Goal: Check status: Check status

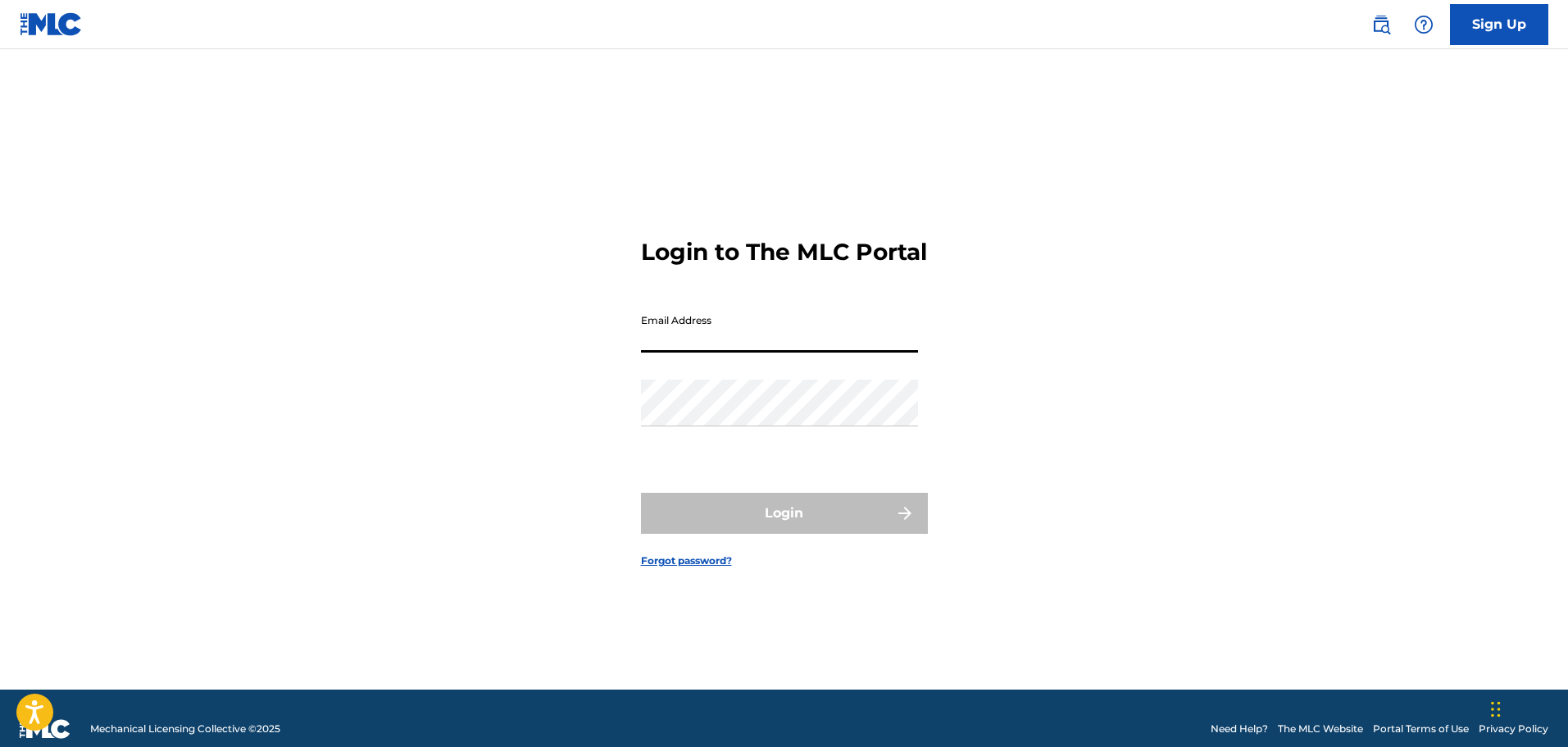
type input "[DOMAIN_NAME][EMAIL_ADDRESS][DOMAIN_NAME]"
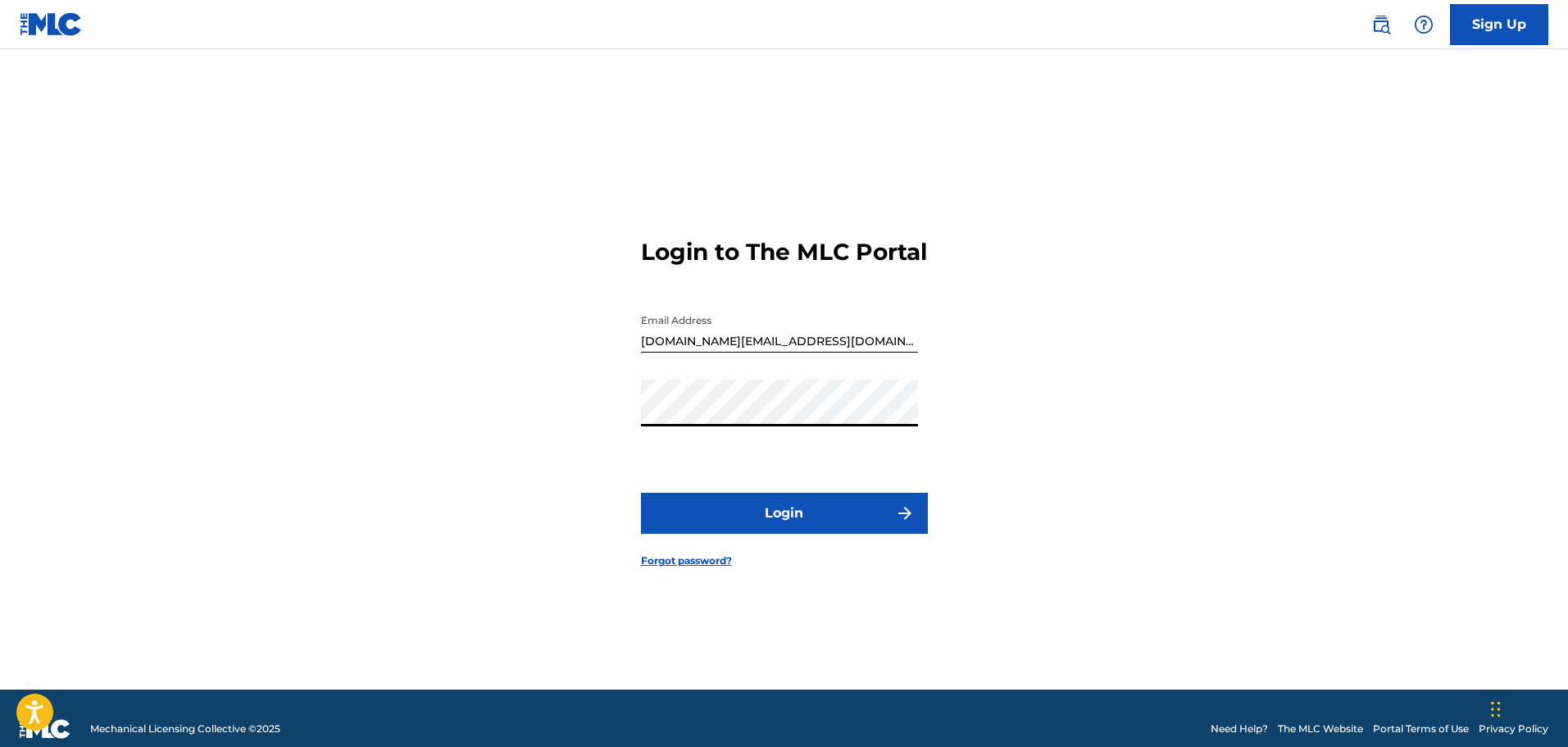
click at [641, 493] on button "Login" at bounding box center [784, 513] width 287 height 41
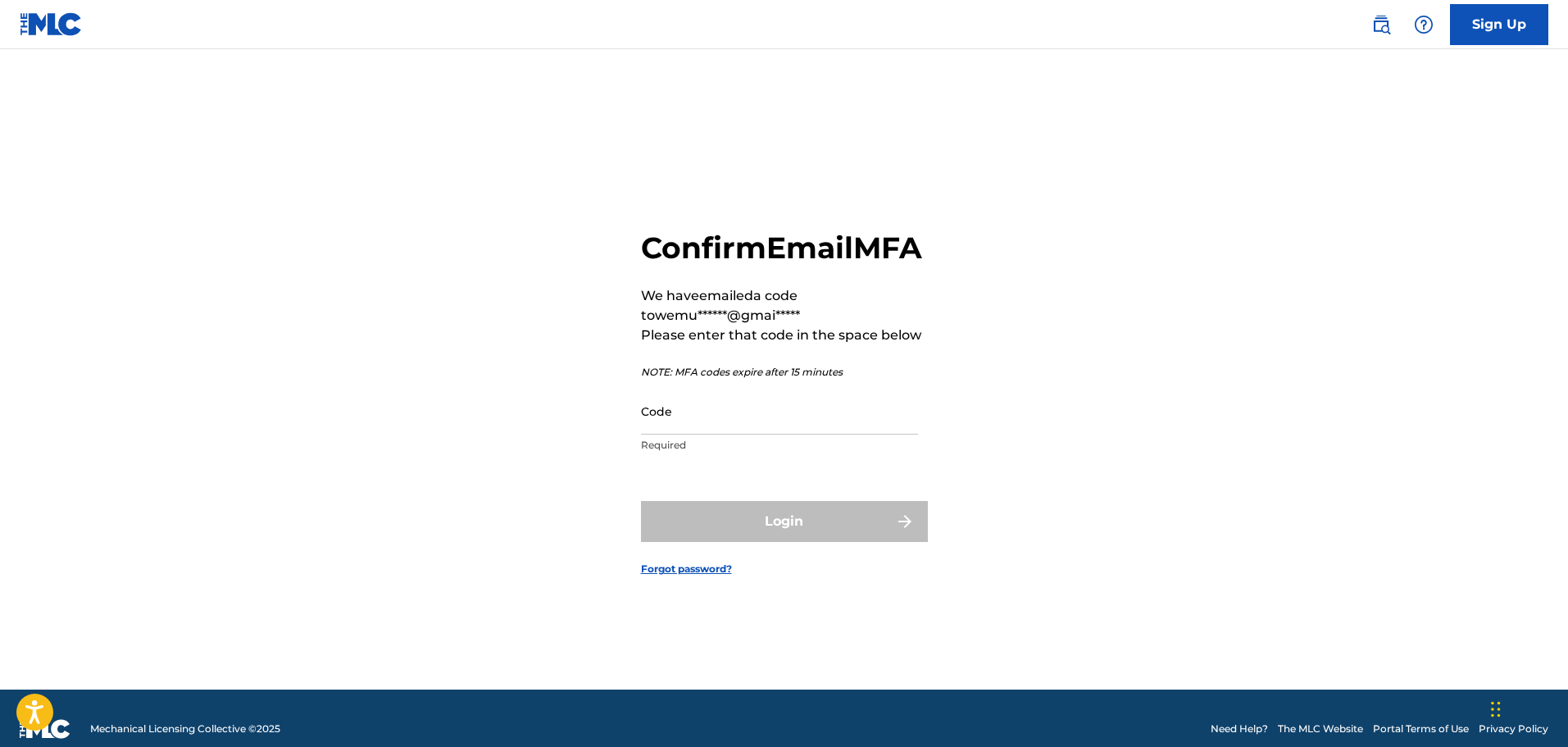
click at [697, 434] on input "Code" at bounding box center [779, 410] width 277 height 47
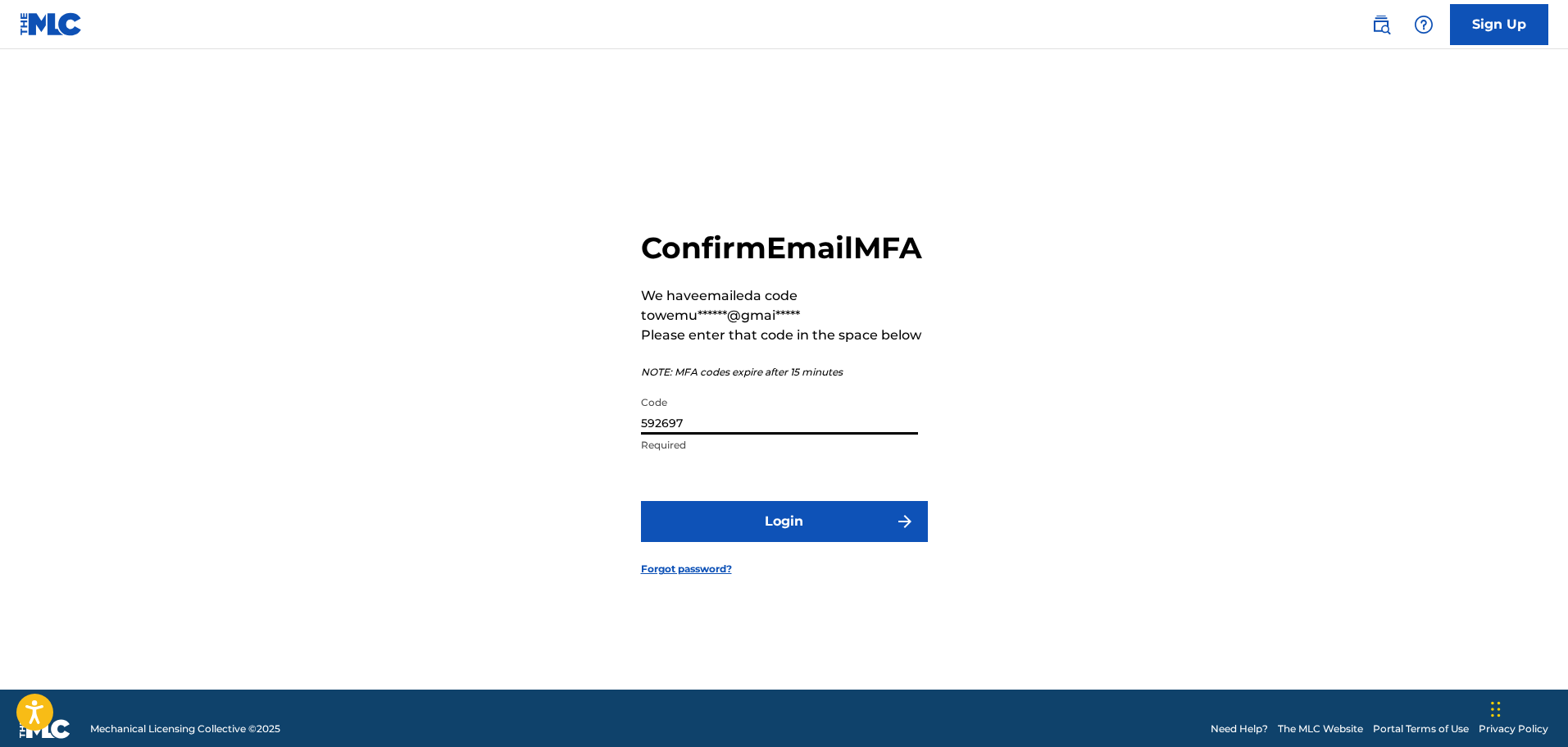
type input "592697"
click at [820, 541] on button "Login" at bounding box center [784, 521] width 287 height 41
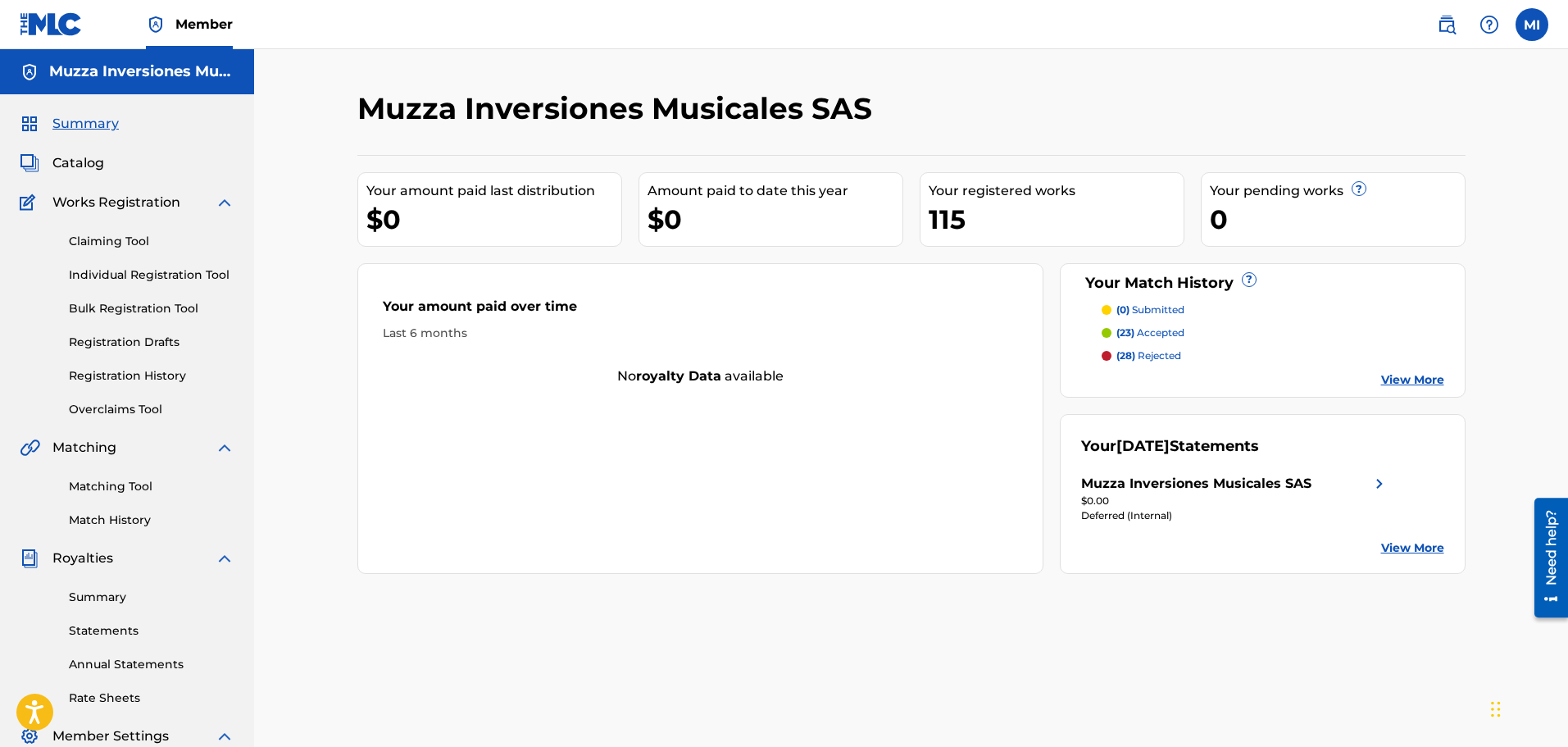
click at [133, 372] on link "Registration History" at bounding box center [151, 376] width 166 height 17
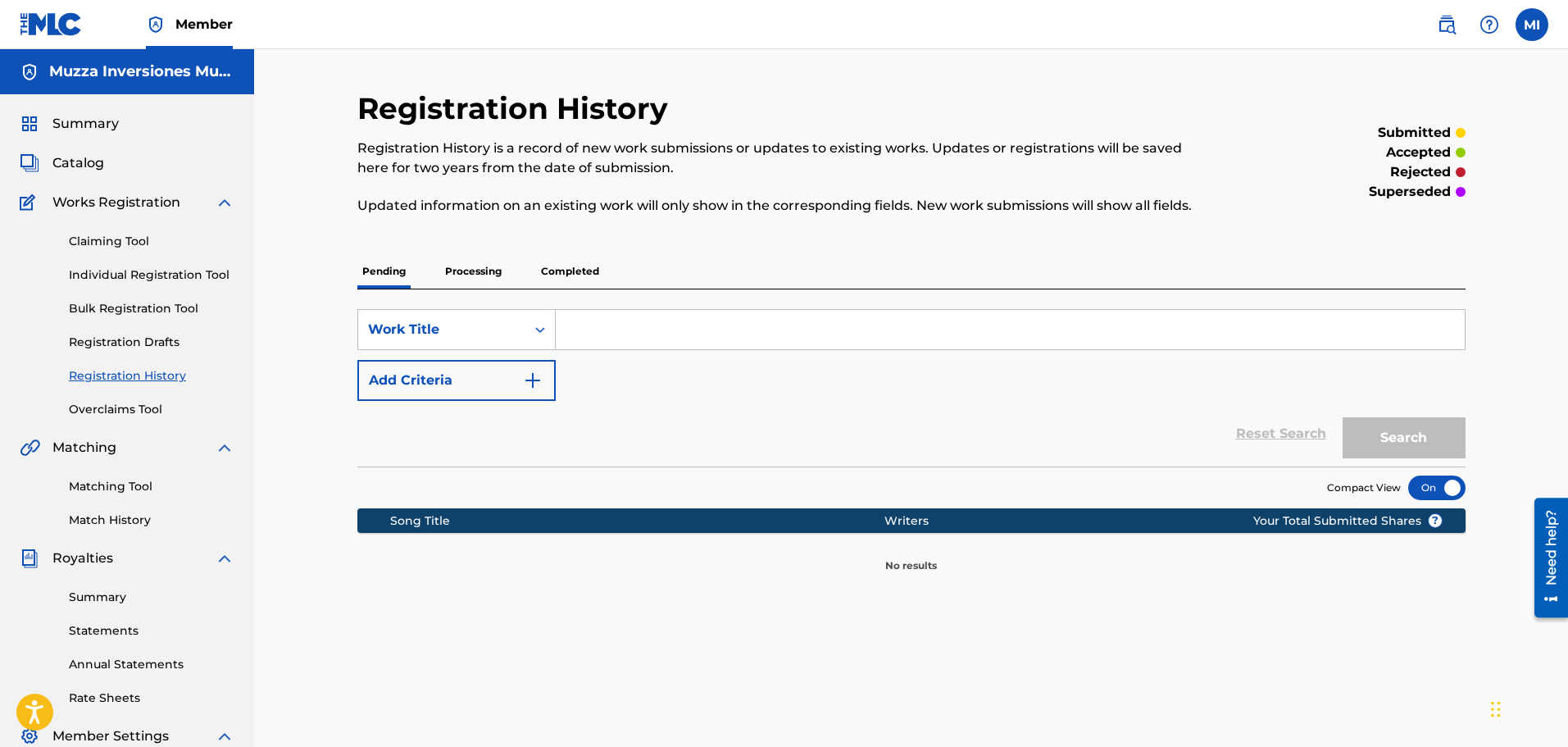
click at [500, 268] on p "Processing" at bounding box center [473, 271] width 67 height 34
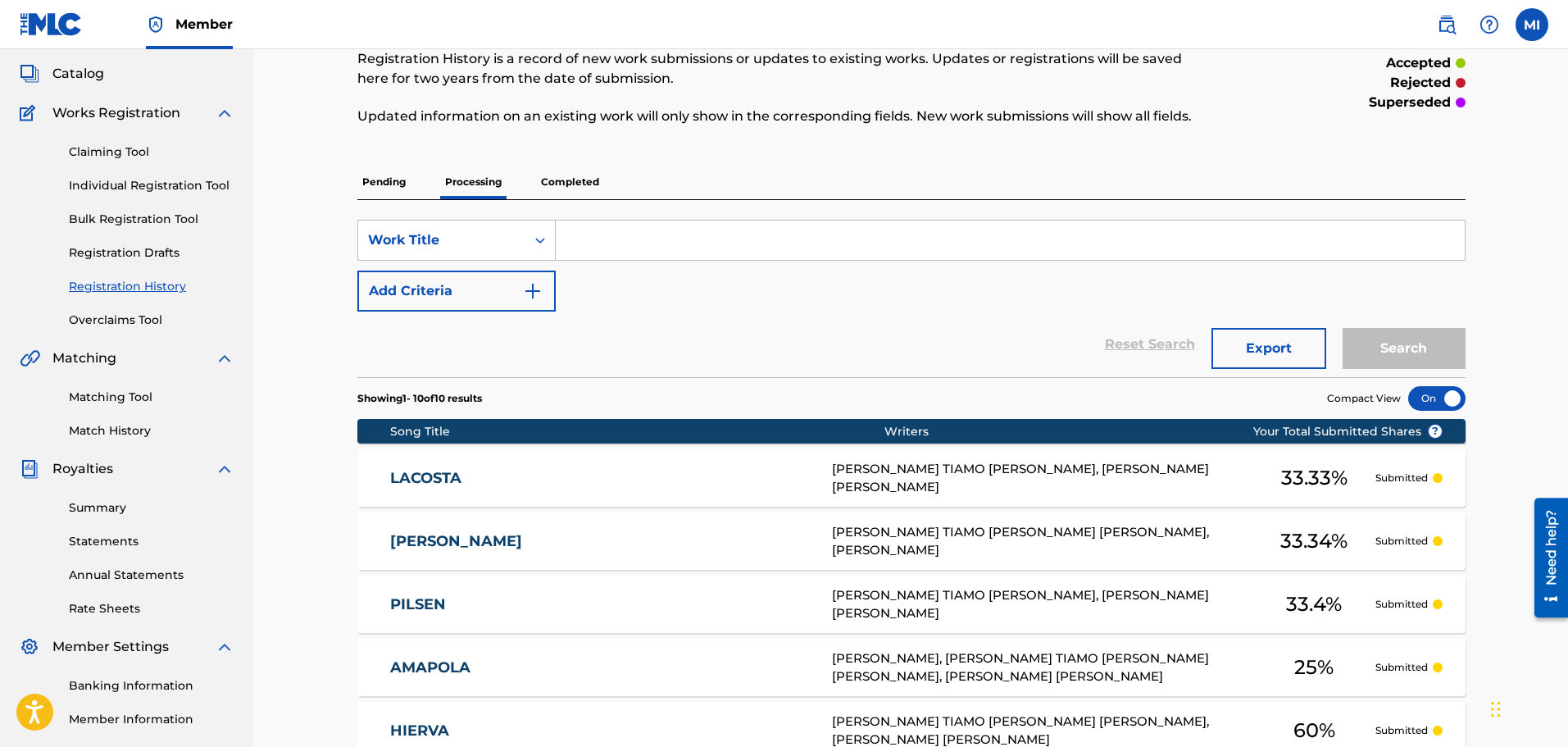
scroll to position [26, 0]
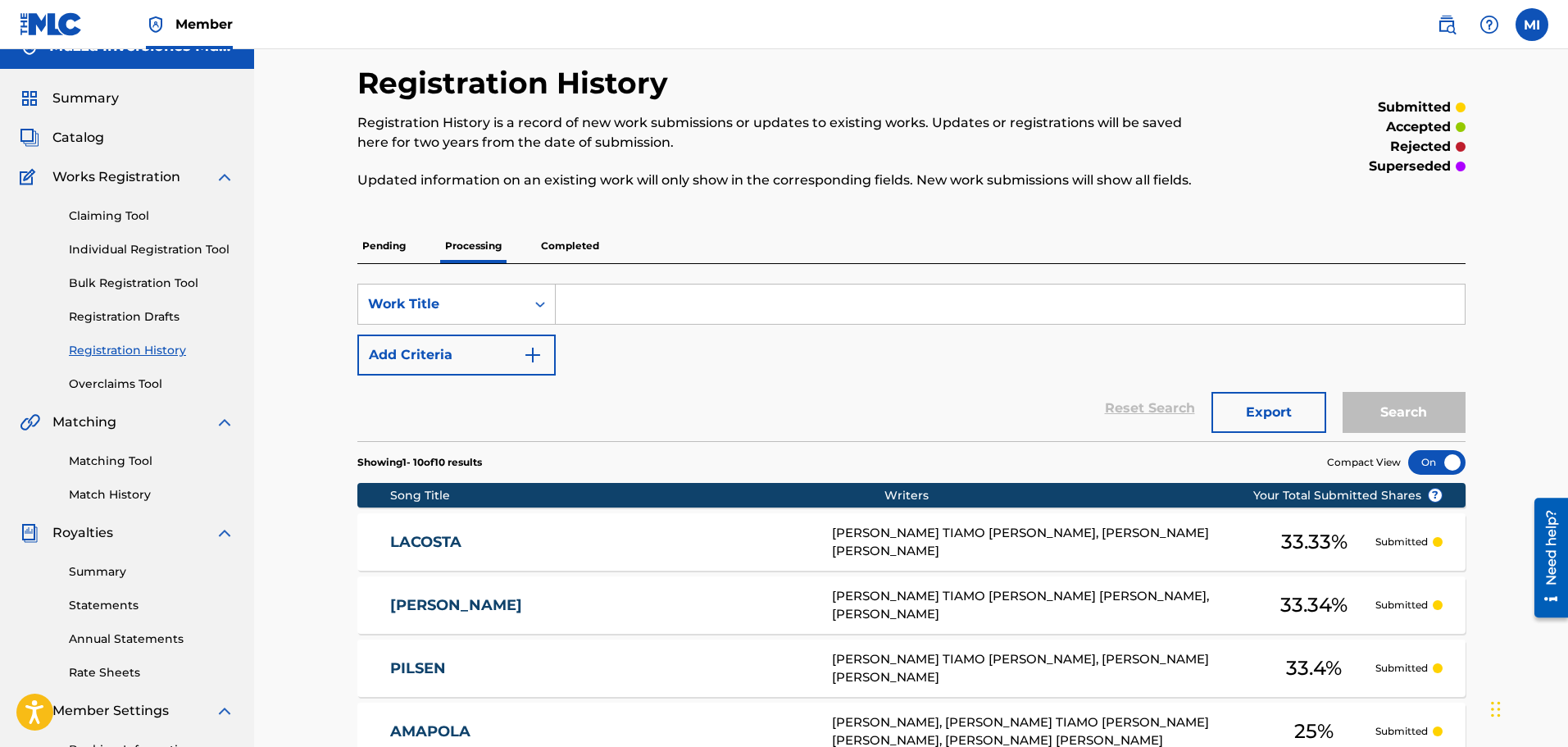
click at [566, 245] on p "Completed" at bounding box center [569, 246] width 68 height 34
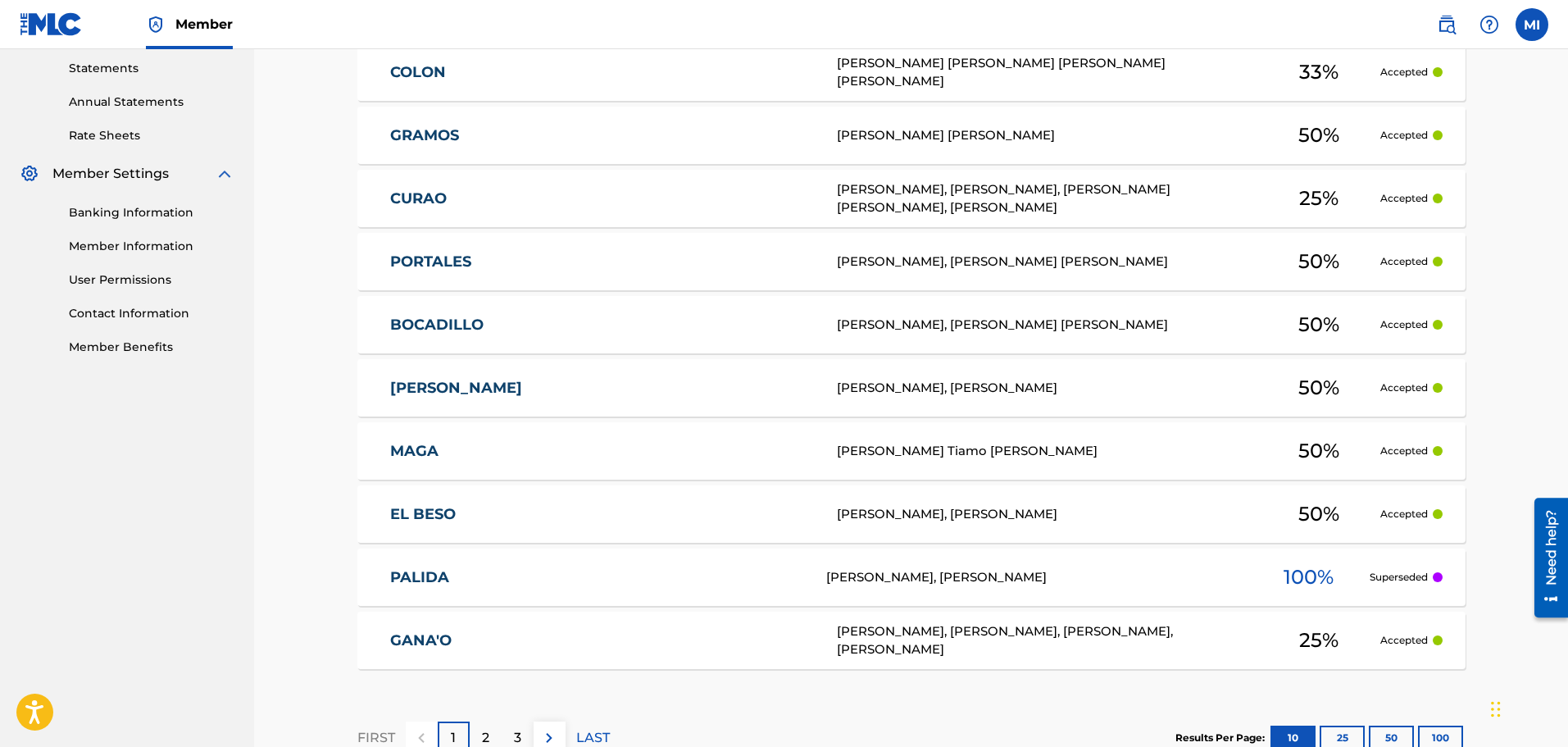
scroll to position [592, 0]
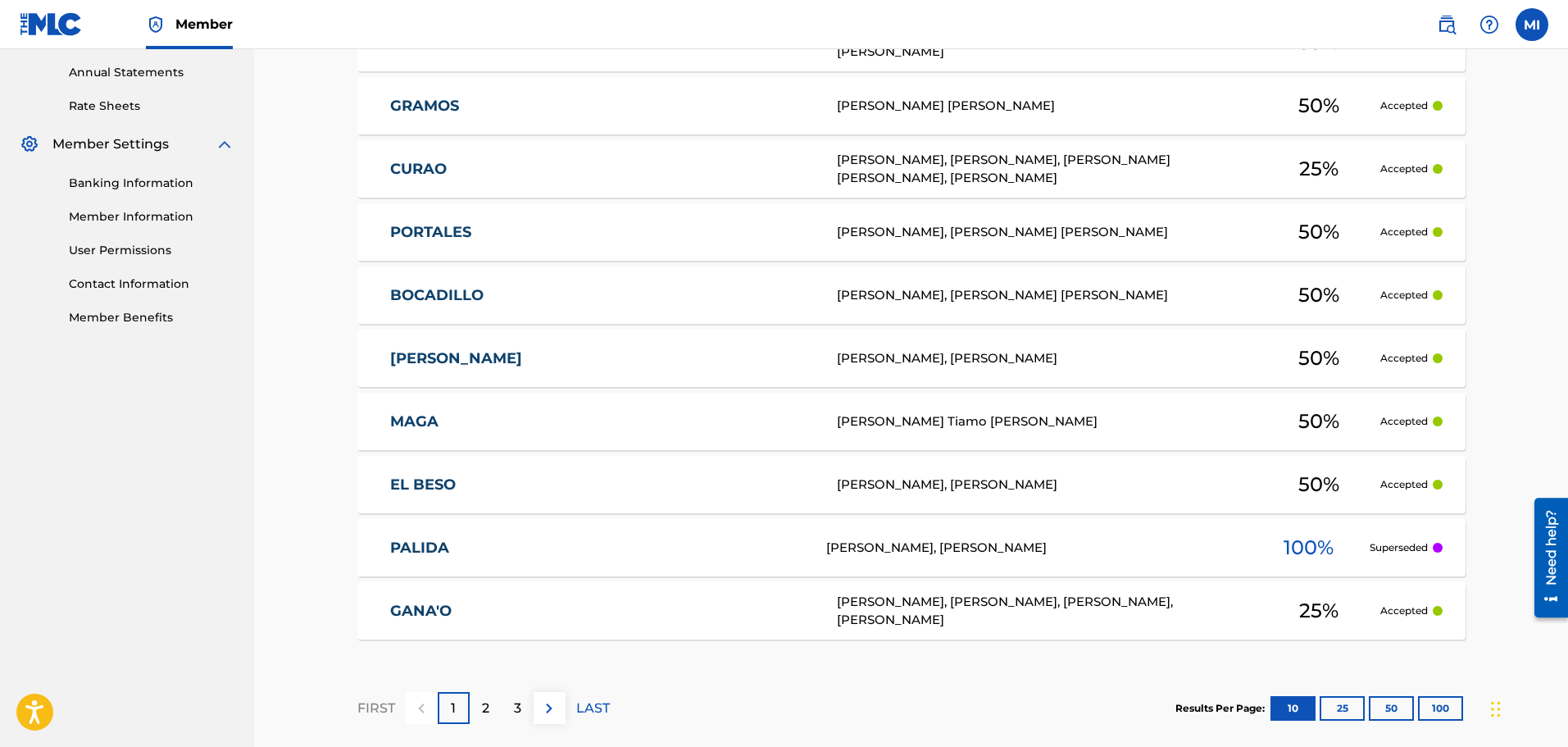
click at [656, 503] on div "EL BESO [PERSON_NAME], [PERSON_NAME] 50 % Accepted" at bounding box center [911, 484] width 1108 height 57
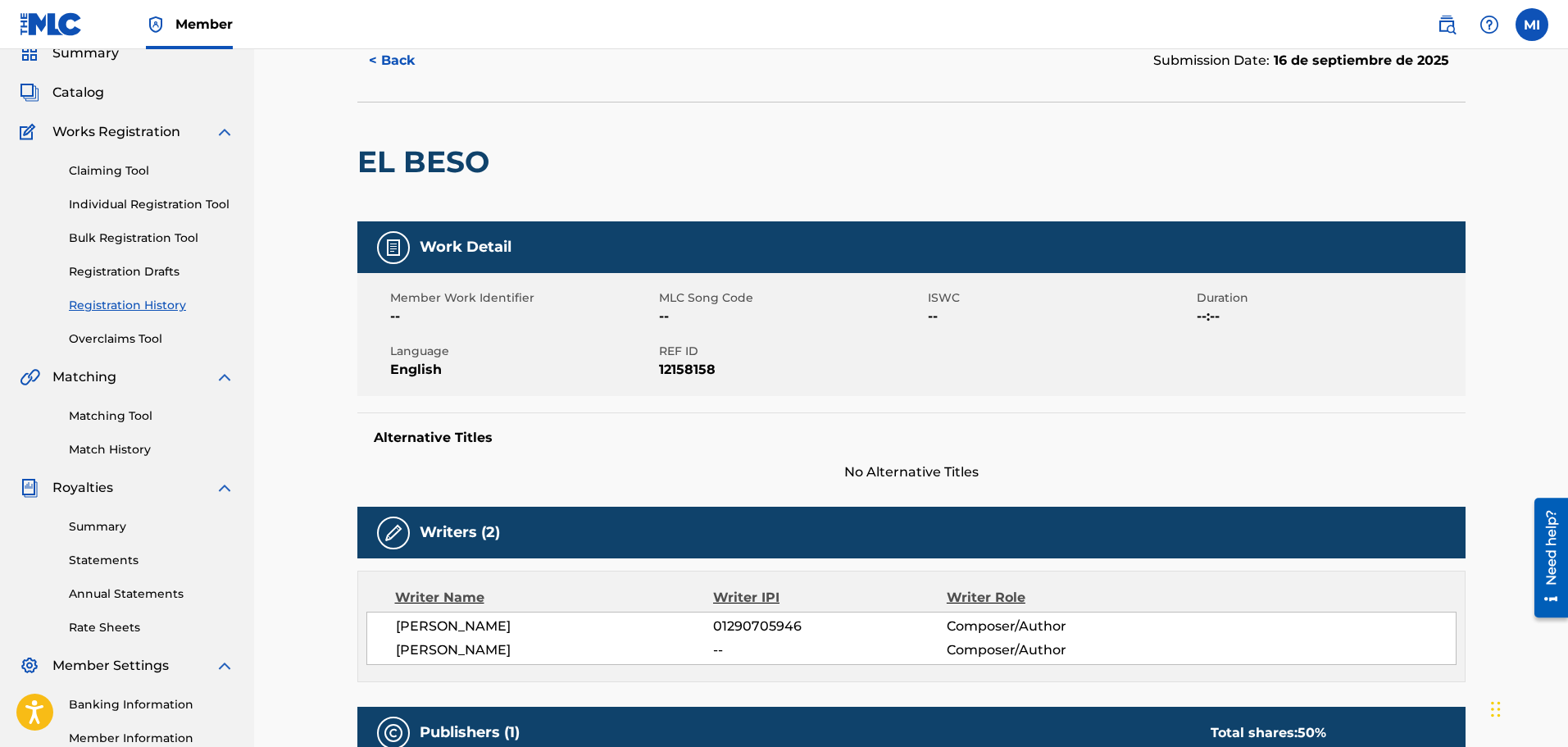
scroll to position [53, 0]
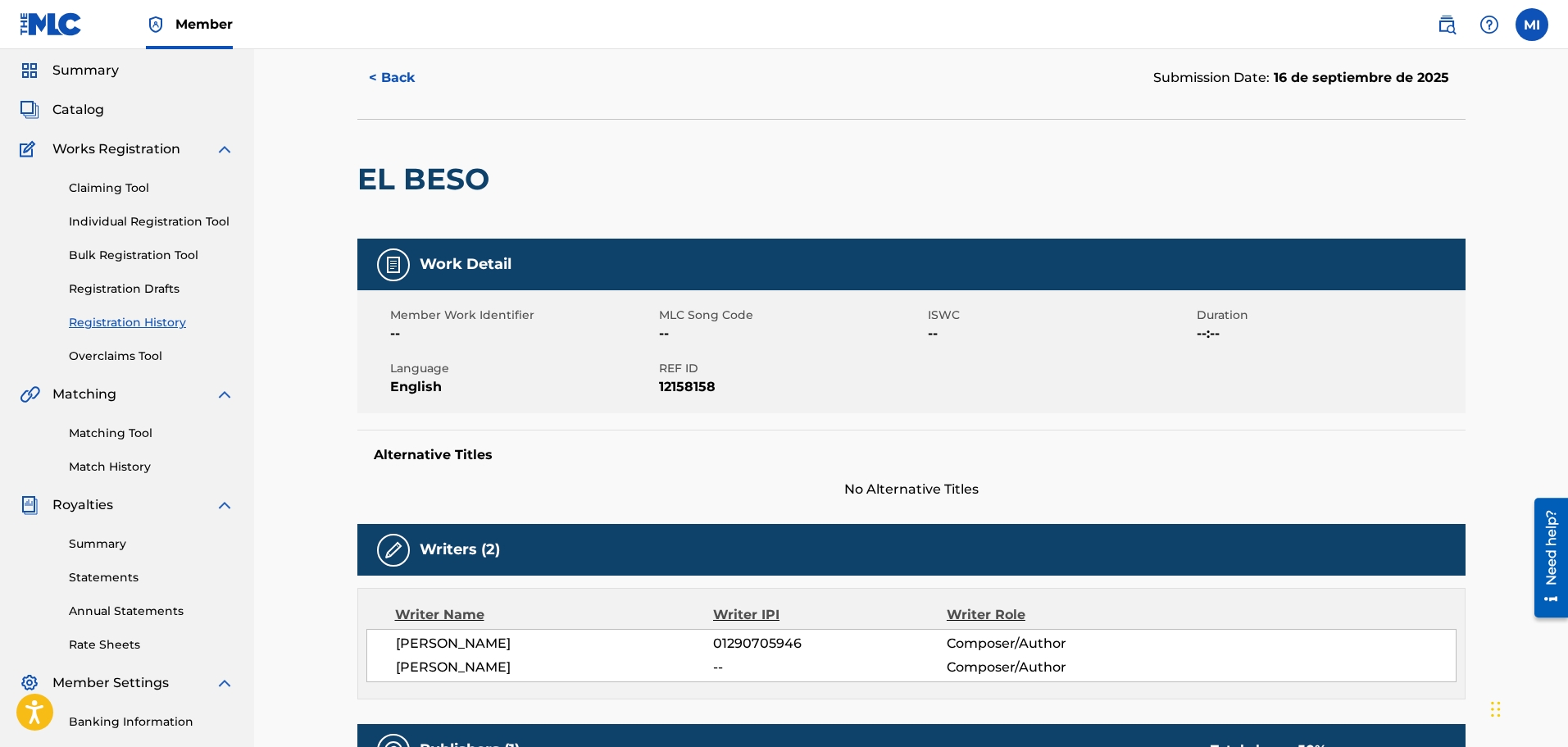
click at [392, 80] on button "< Back" at bounding box center [406, 77] width 98 height 41
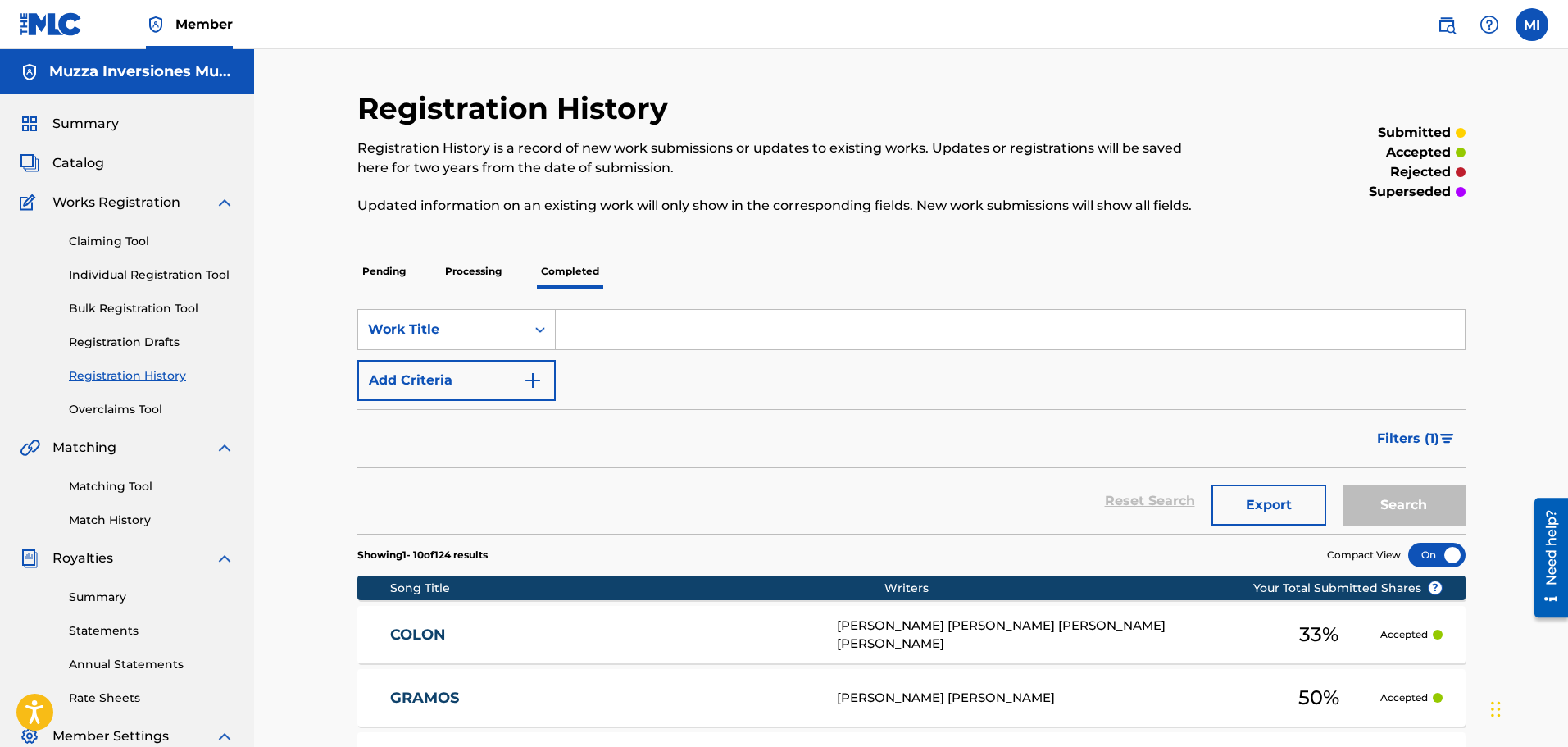
click at [412, 269] on div "Pending Processing Completed" at bounding box center [911, 271] width 1108 height 34
click at [405, 267] on p "Pending" at bounding box center [384, 271] width 53 height 34
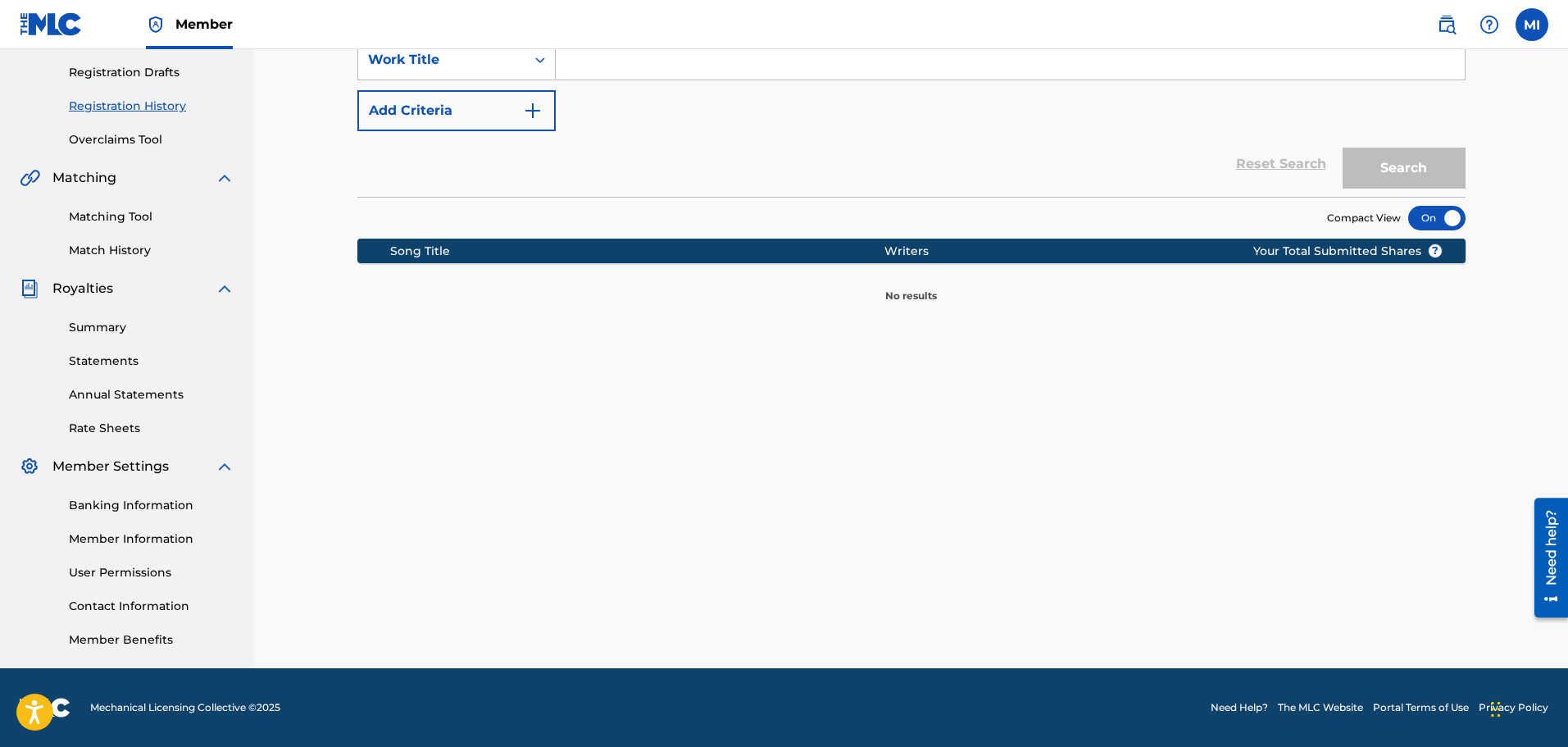
scroll to position [24, 0]
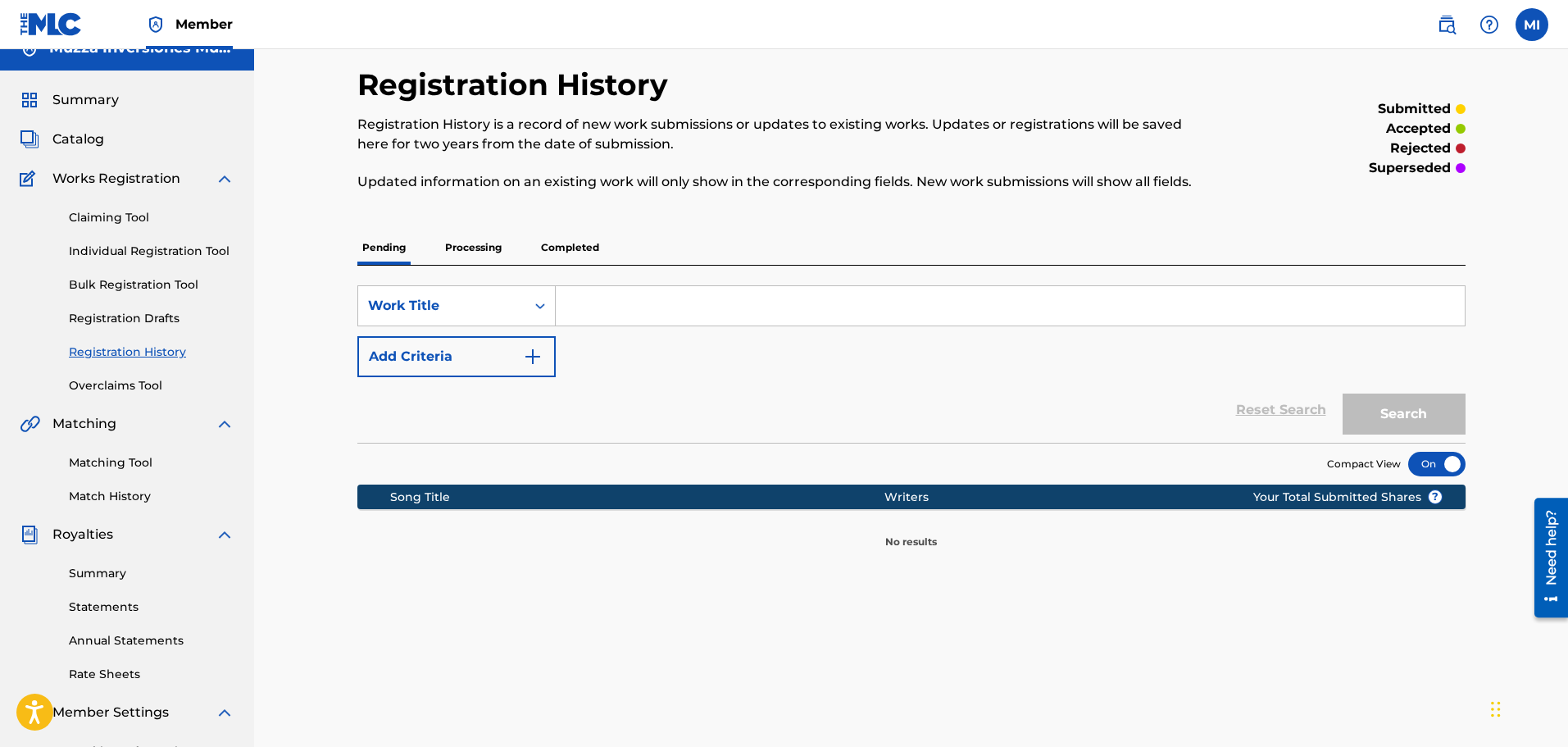
click at [500, 251] on p "Processing" at bounding box center [473, 247] width 67 height 34
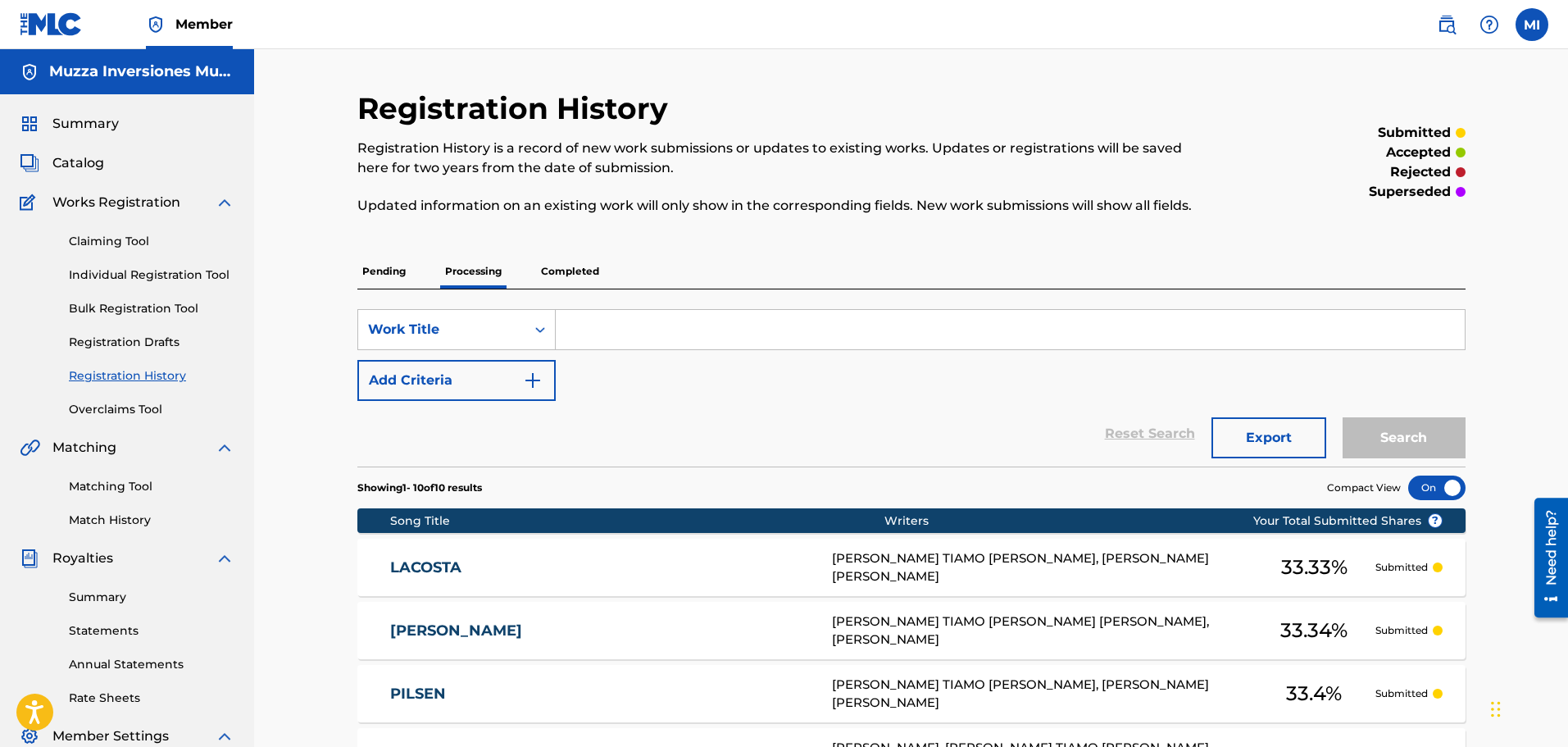
click at [97, 123] on span "Summary" at bounding box center [86, 124] width 67 height 20
